Goal: Transaction & Acquisition: Purchase product/service

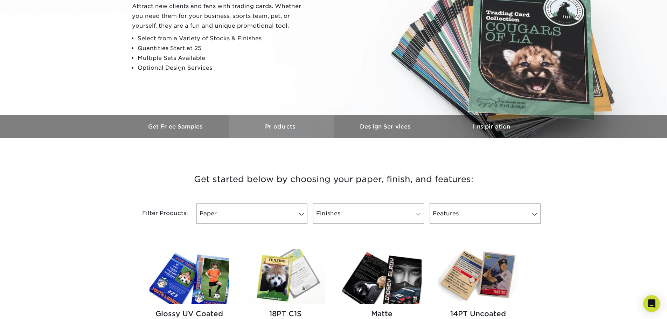
scroll to position [210, 0]
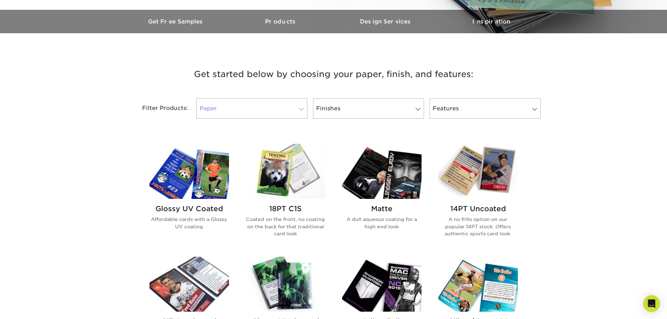
click at [252, 108] on link "Paper" at bounding box center [252, 108] width 111 height 20
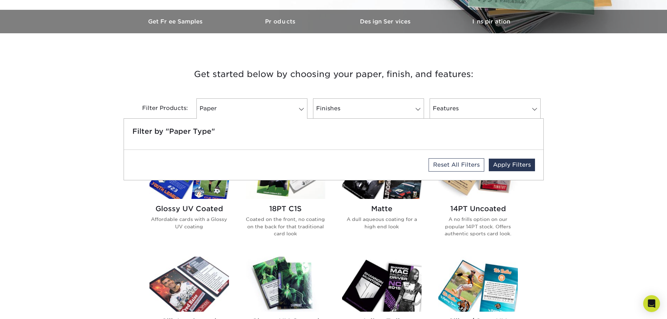
click at [17, 95] on div "Get started below by choosing your paper, finish, and features: Filtered Matche…" at bounding box center [333, 323] width 667 height 547
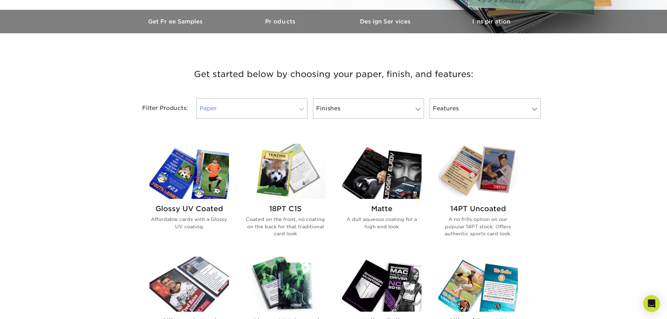
click at [286, 115] on link "Paper" at bounding box center [252, 108] width 111 height 20
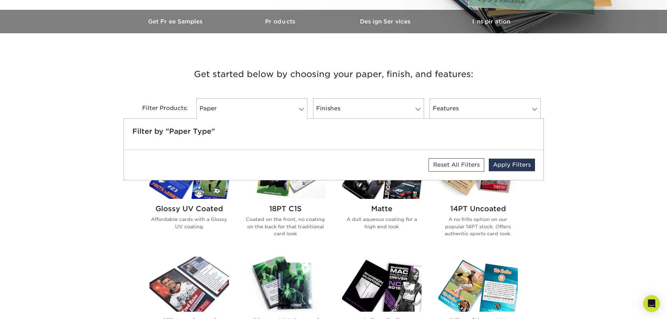
click at [349, 61] on h3 "Get started below by choosing your paper, finish, and features:" at bounding box center [334, 74] width 410 height 32
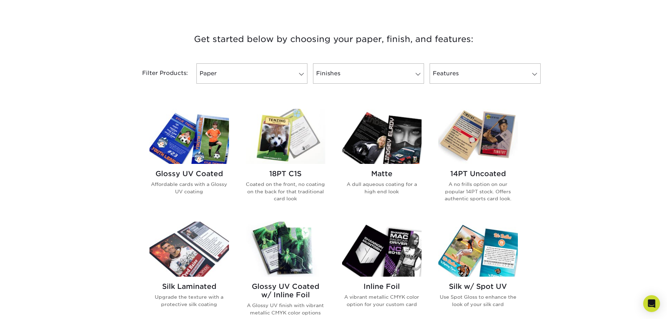
scroll to position [280, 0]
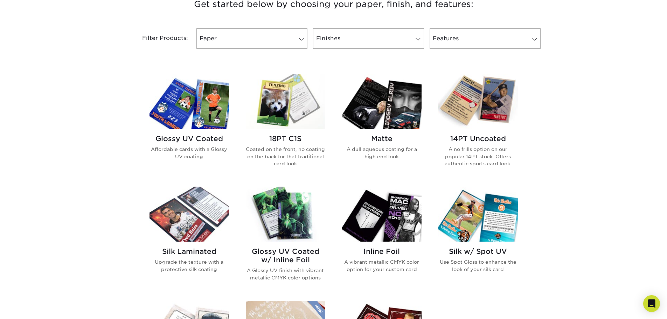
click at [274, 107] on img at bounding box center [286, 101] width 80 height 55
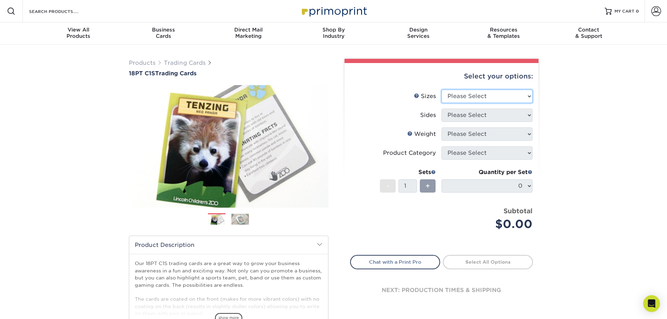
click at [498, 90] on select "Please Select 2.5" x 3.5"" at bounding box center [487, 96] width 91 height 13
select select "2.50x3.50"
click at [442, 90] on select "Please Select 2.5" x 3.5"" at bounding box center [487, 96] width 91 height 13
click at [481, 111] on select "Please Select Print Both Sides Print Front Only" at bounding box center [487, 115] width 91 height 13
select select "13abbda7-1d64-4f25-8bb2-c179b224825d"
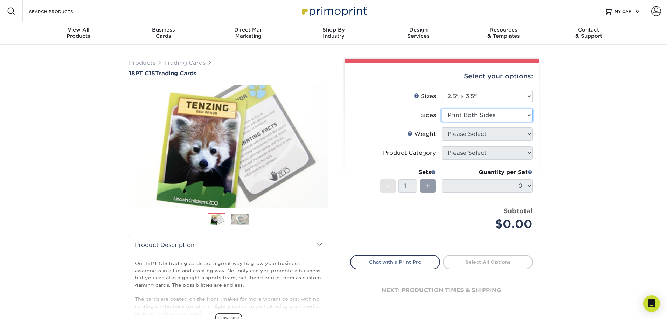
click at [442, 109] on select "Please Select Print Both Sides Print Front Only" at bounding box center [487, 115] width 91 height 13
click at [482, 138] on select "Please Select 18PT C1S" at bounding box center [487, 134] width 91 height 13
select select "18PTC1S"
click at [442, 128] on select "Please Select 18PT C1S" at bounding box center [487, 134] width 91 height 13
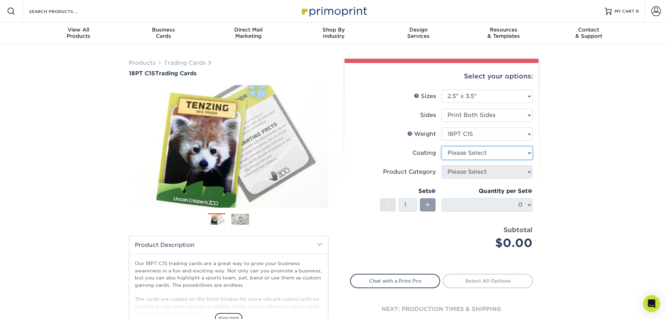
click at [471, 153] on select at bounding box center [487, 152] width 91 height 13
select select "1e8116af-acfc-44b1-83dc-8181aa338834"
click at [442, 146] on select at bounding box center [487, 152] width 91 height 13
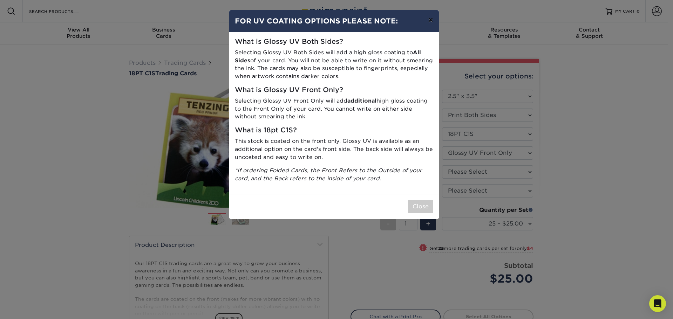
click at [428, 18] on button "×" at bounding box center [430, 20] width 16 height 20
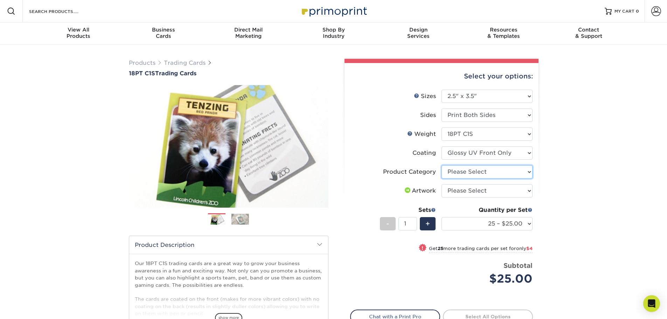
click at [491, 171] on select "Please Select Trading Cards" at bounding box center [487, 171] width 91 height 13
click at [489, 153] on select at bounding box center [487, 152] width 91 height 13
click at [606, 152] on div "Products Trading Cards 18PT C1S Trading Cards Previous Next show more" at bounding box center [333, 228] width 667 height 367
click at [492, 151] on select at bounding box center [487, 152] width 91 height 13
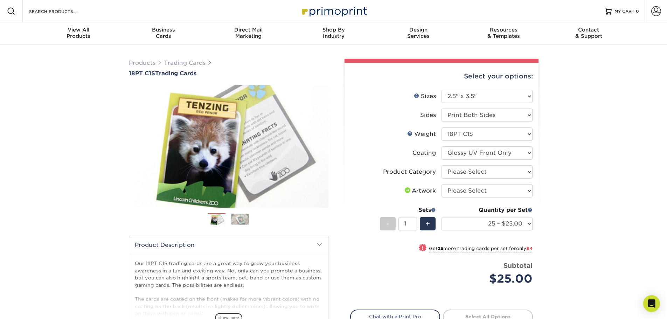
click at [602, 154] on div "Products Trading Cards 18PT C1S Trading Cards Previous Next show more" at bounding box center [333, 228] width 667 height 367
click at [493, 171] on select "Please Select Trading Cards" at bounding box center [487, 171] width 91 height 13
select select "c2f9bce9-36c2-409d-b101-c29d9d031e18"
click at [442, 165] on select "Please Select Trading Cards" at bounding box center [487, 171] width 91 height 13
click at [485, 191] on select "Please Select I will upload files I need a design - $100" at bounding box center [487, 190] width 91 height 13
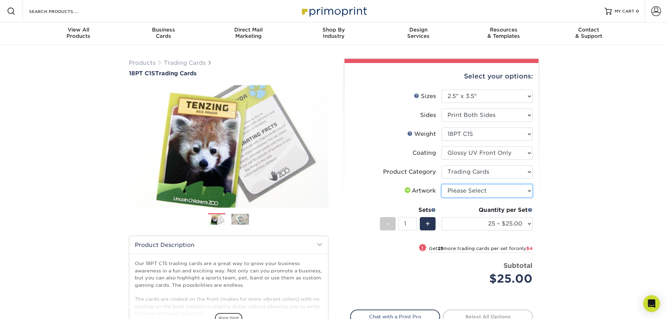
select select "upload"
click at [442, 184] on select "Please Select I will upload files I need a design - $100" at bounding box center [487, 190] width 91 height 13
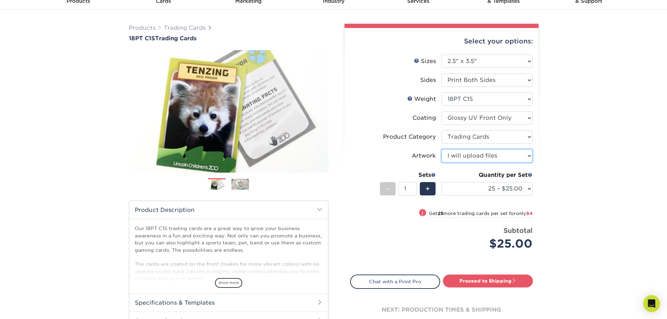
scroll to position [105, 0]
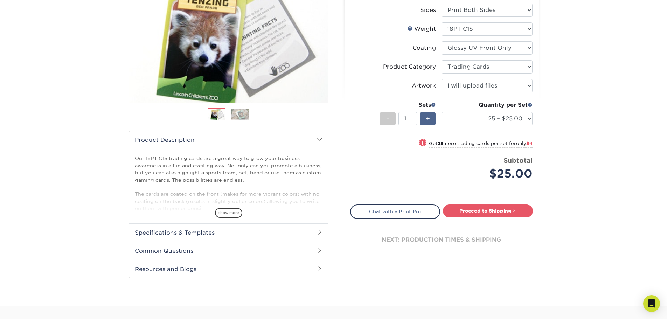
click at [432, 122] on div "+" at bounding box center [428, 118] width 16 height 13
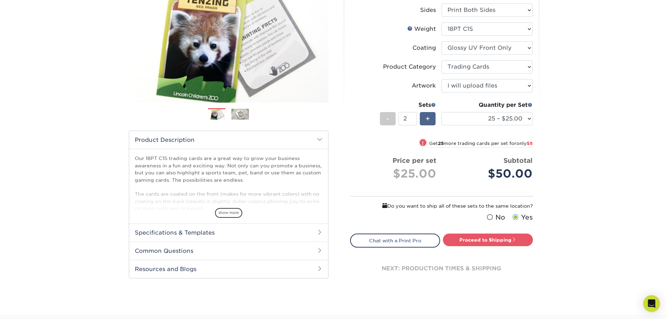
click at [432, 122] on div "+" at bounding box center [428, 118] width 16 height 13
click at [432, 121] on div "+" at bounding box center [428, 118] width 16 height 13
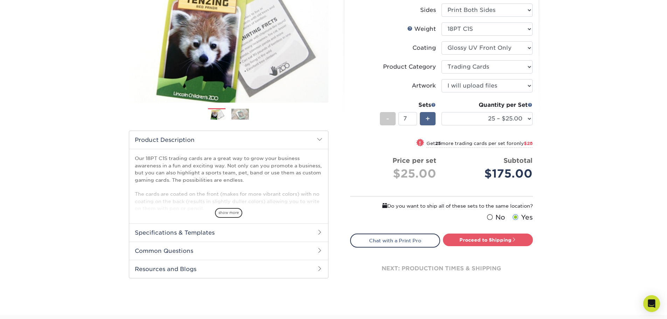
click at [432, 121] on div "+" at bounding box center [428, 118] width 16 height 13
click at [390, 119] on div "-" at bounding box center [388, 118] width 16 height 13
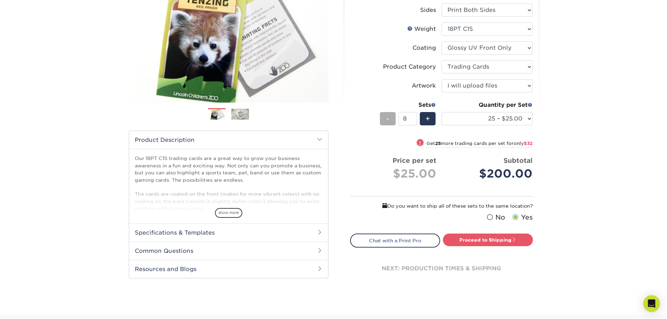
click at [390, 119] on div "-" at bounding box center [388, 118] width 16 height 13
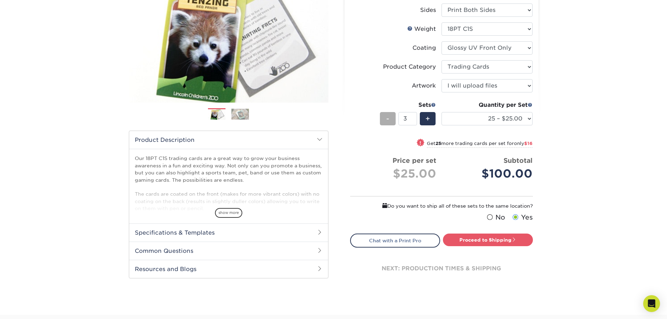
click at [390, 119] on div "-" at bounding box center [388, 118] width 16 height 13
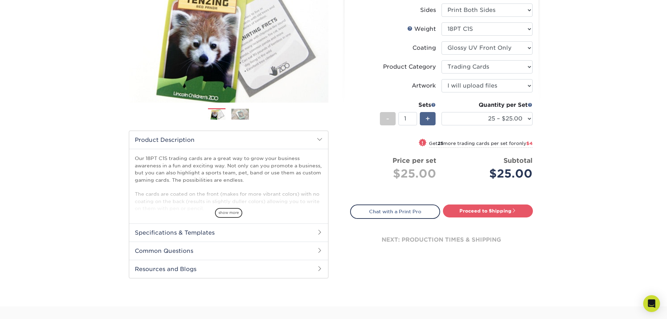
click at [426, 123] on span "+" at bounding box center [428, 118] width 5 height 11
type input "2"
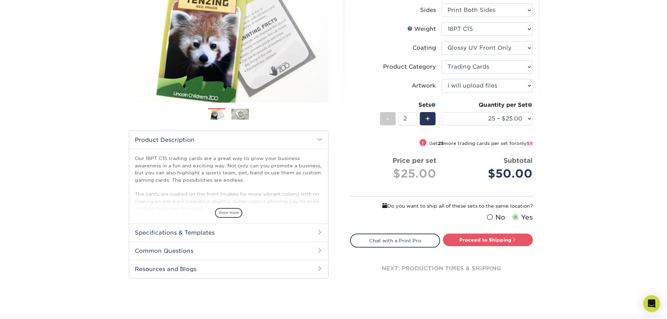
scroll to position [175, 0]
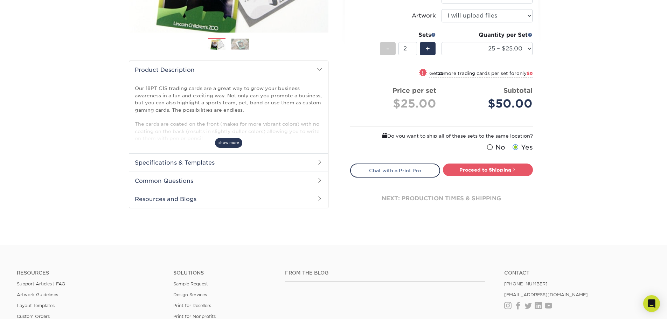
click at [234, 142] on span "show more" at bounding box center [228, 142] width 27 height 9
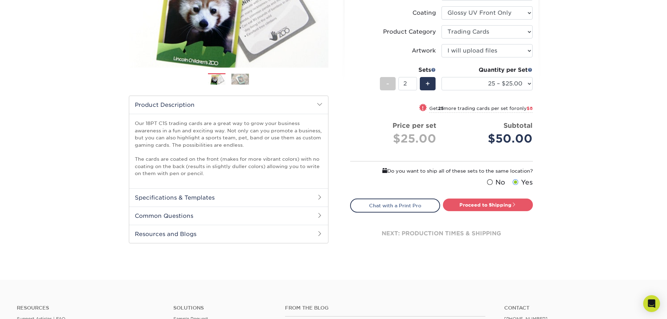
scroll to position [105, 0]
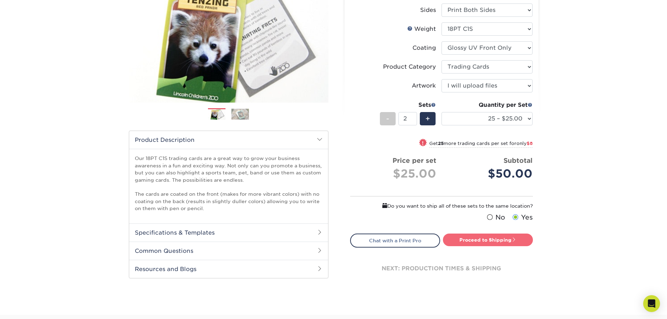
click at [500, 244] on link "Proceed to Shipping" at bounding box center [488, 240] width 90 height 13
type input "Set 1"
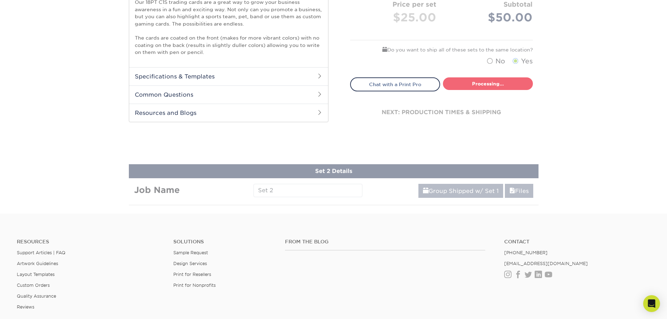
select select "08588386-0599-420e-8c79-4535039915a0"
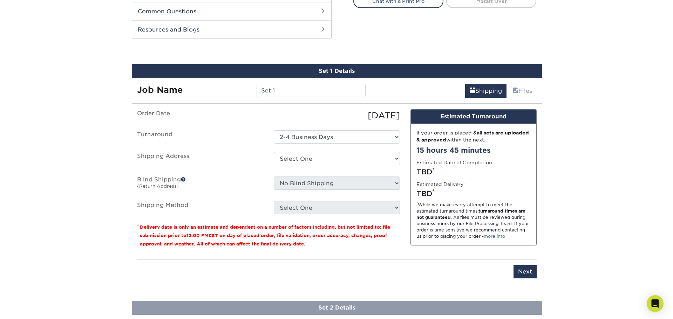
scroll to position [358, 0]
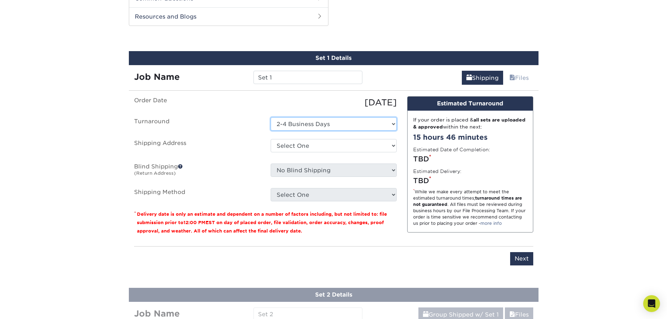
click at [326, 126] on select "Select One 2-4 Business Days" at bounding box center [334, 123] width 126 height 13
click at [327, 145] on select "Select One + Add New Address - Login" at bounding box center [334, 145] width 126 height 13
select select "newaddress"
click at [271, 139] on select "Select One + Add New Address - Login" at bounding box center [334, 145] width 126 height 13
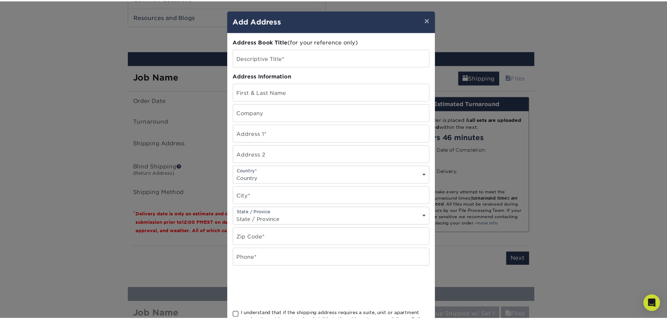
scroll to position [62, 0]
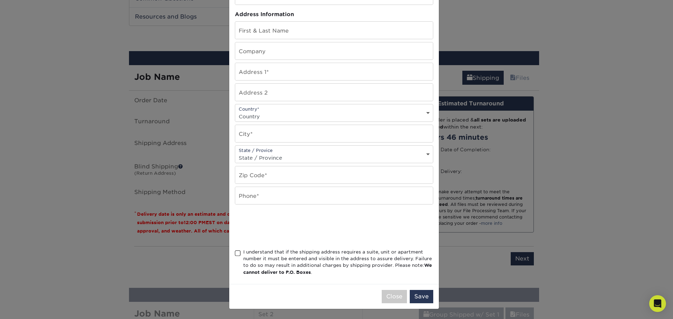
click at [592, 208] on div "× Add Address Address Book Title (for your reference only) Descriptive Title* A…" at bounding box center [336, 159] width 673 height 319
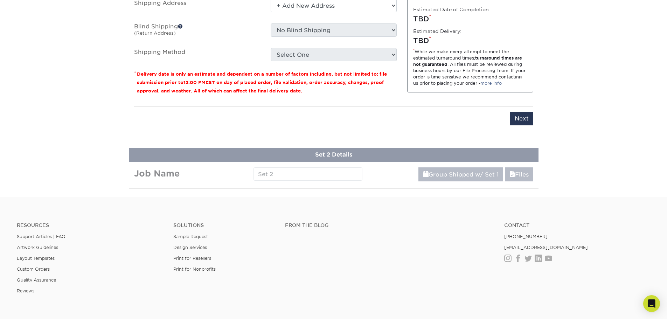
scroll to position [393, 0]
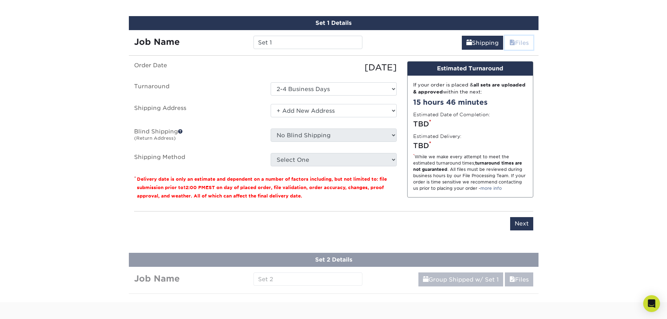
click at [525, 46] on link "Files" at bounding box center [519, 43] width 28 height 14
click at [515, 40] on link "Files" at bounding box center [519, 43] width 28 height 14
click at [527, 43] on link "Files" at bounding box center [519, 43] width 28 height 14
click at [528, 43] on link "Files" at bounding box center [519, 43] width 28 height 14
